Goal: Task Accomplishment & Management: Complete application form

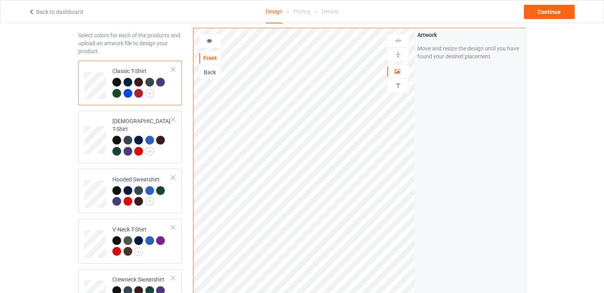
scroll to position [79, 0]
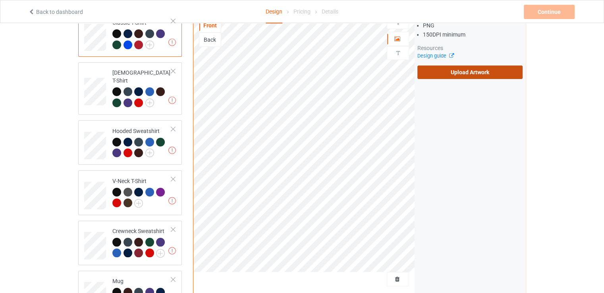
click at [450, 66] on label "Upload Artwork" at bounding box center [469, 73] width 105 height 14
click at [0, 0] on input "Upload Artwork" at bounding box center [0, 0] width 0 height 0
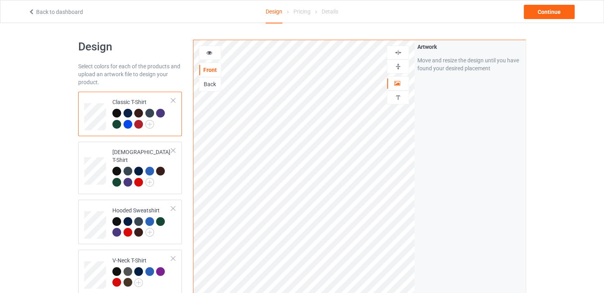
click at [394, 63] on img at bounding box center [398, 67] width 8 height 8
click at [400, 50] on img at bounding box center [398, 53] width 8 height 8
click at [564, 12] on div "Continue" at bounding box center [549, 12] width 51 height 14
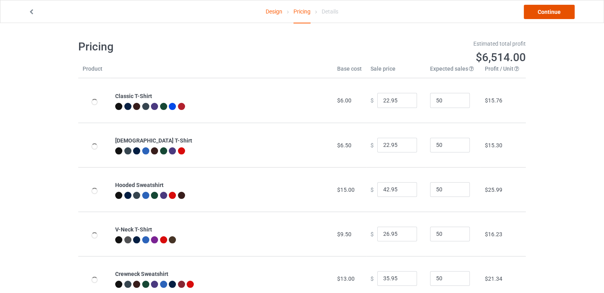
click at [564, 11] on link "Continue" at bounding box center [549, 12] width 51 height 14
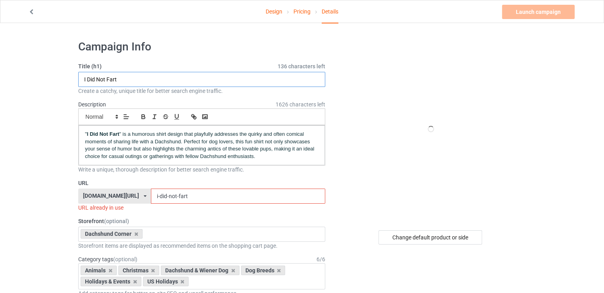
click at [191, 82] on input "I Did Not Fart" at bounding box center [201, 79] width 247 height 15
paste input "i-did-not-f"
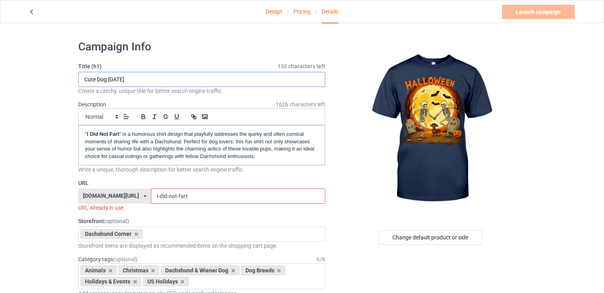
drag, startPoint x: 143, startPoint y: 82, endPoint x: 67, endPoint y: 81, distance: 76.2
click at [157, 189] on div "URL [DOMAIN_NAME][URL] [DOMAIN_NAME][URL] 587d0d41cee36fd012c64a69 i-did-not-fa…" at bounding box center [201, 195] width 247 height 33
drag, startPoint x: 108, startPoint y: 82, endPoint x: 97, endPoint y: 80, distance: 11.0
click at [97, 80] on input "Cute Dog [DATE]" at bounding box center [201, 79] width 247 height 15
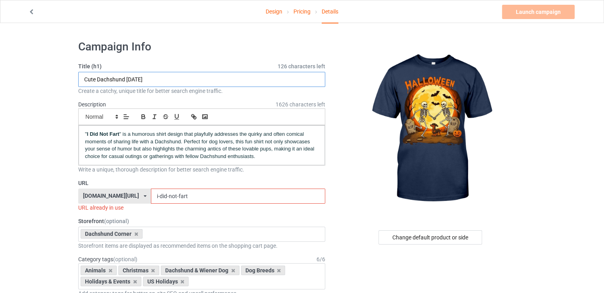
drag, startPoint x: 161, startPoint y: 77, endPoint x: 56, endPoint y: 77, distance: 105.6
type input "Cute Dachshund [DATE]"
click at [168, 199] on input "i-did-not-fart" at bounding box center [238, 196] width 174 height 15
paste input "Cute Dachshund [DATE]"
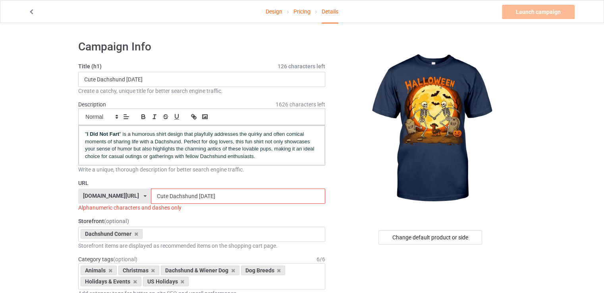
click at [151, 197] on input "Cute Dachshund [DATE]" at bounding box center [238, 196] width 174 height 15
click at [151, 194] on input "cute Dachshund [DATE]" at bounding box center [238, 196] width 174 height 15
drag, startPoint x: 173, startPoint y: 196, endPoint x: 178, endPoint y: 195, distance: 4.8
click at [178, 195] on input "cute-dachshund [DATE]" at bounding box center [238, 196] width 174 height 15
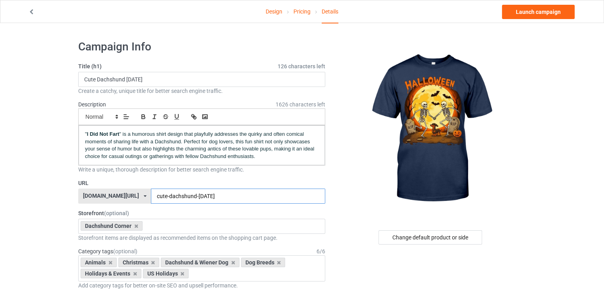
type input "cute-dachshund-[DATE]"
click at [187, 143] on p "" I Did Not Fart " is a humorous shirt design that playfully addresses the quir…" at bounding box center [201, 145] width 233 height 29
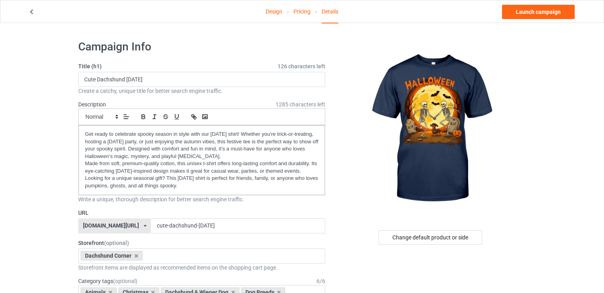
click at [511, 15] on link "Launch campaign" at bounding box center [538, 12] width 73 height 14
